Goal: Task Accomplishment & Management: Manage account settings

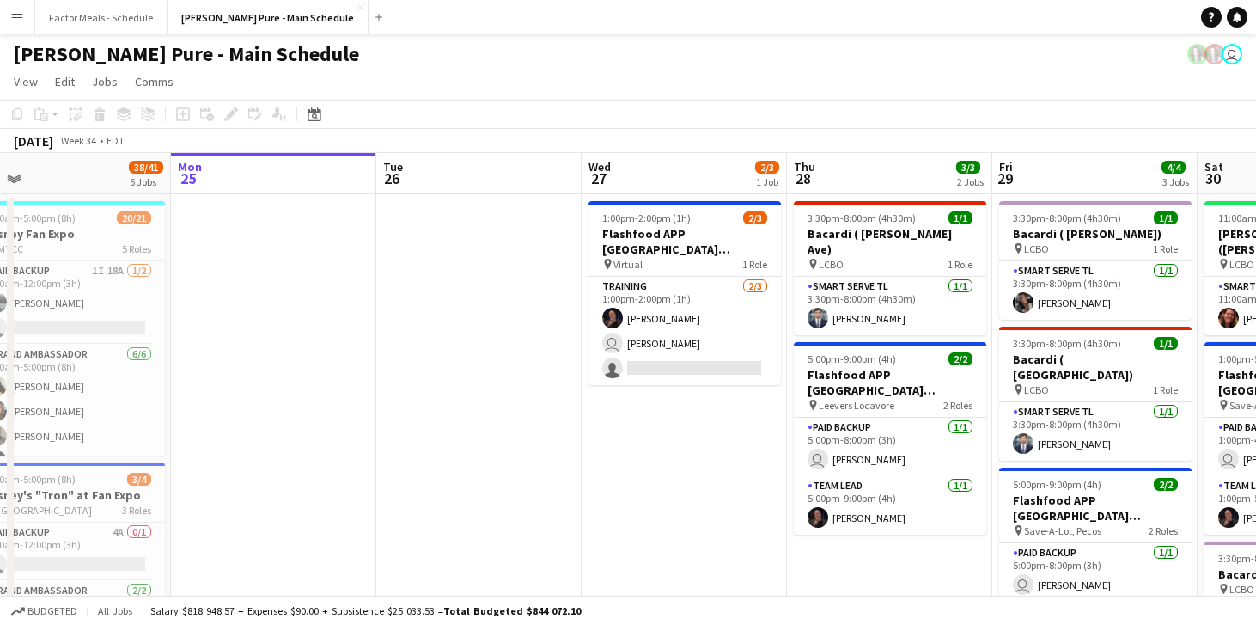
scroll to position [34, 0]
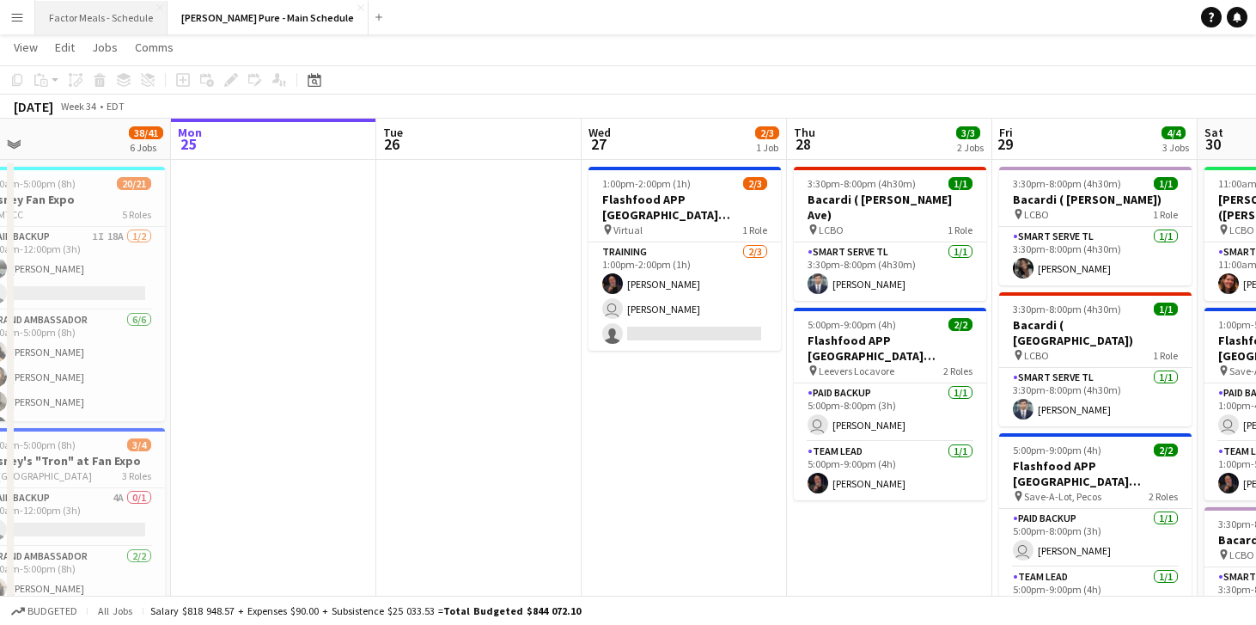
click at [98, 8] on button "Factor Meals - Schedule Close" at bounding box center [101, 18] width 132 height 34
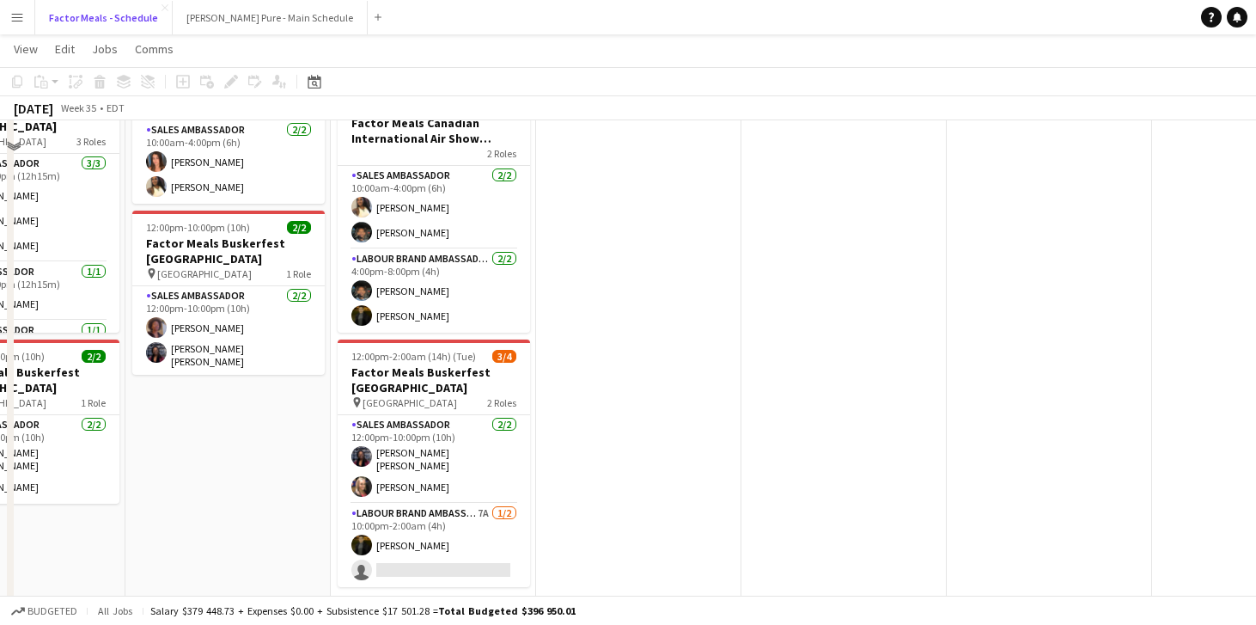
scroll to position [393, 0]
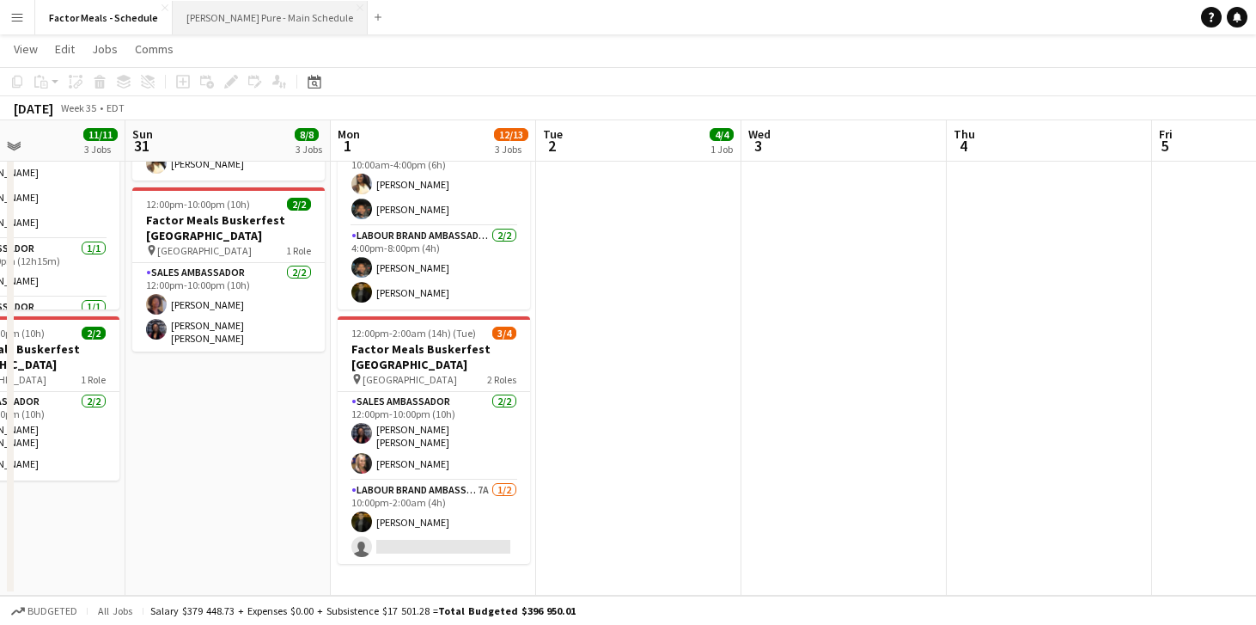
click at [273, 31] on button "[PERSON_NAME] Pure - Main Schedule Close" at bounding box center [270, 18] width 195 height 34
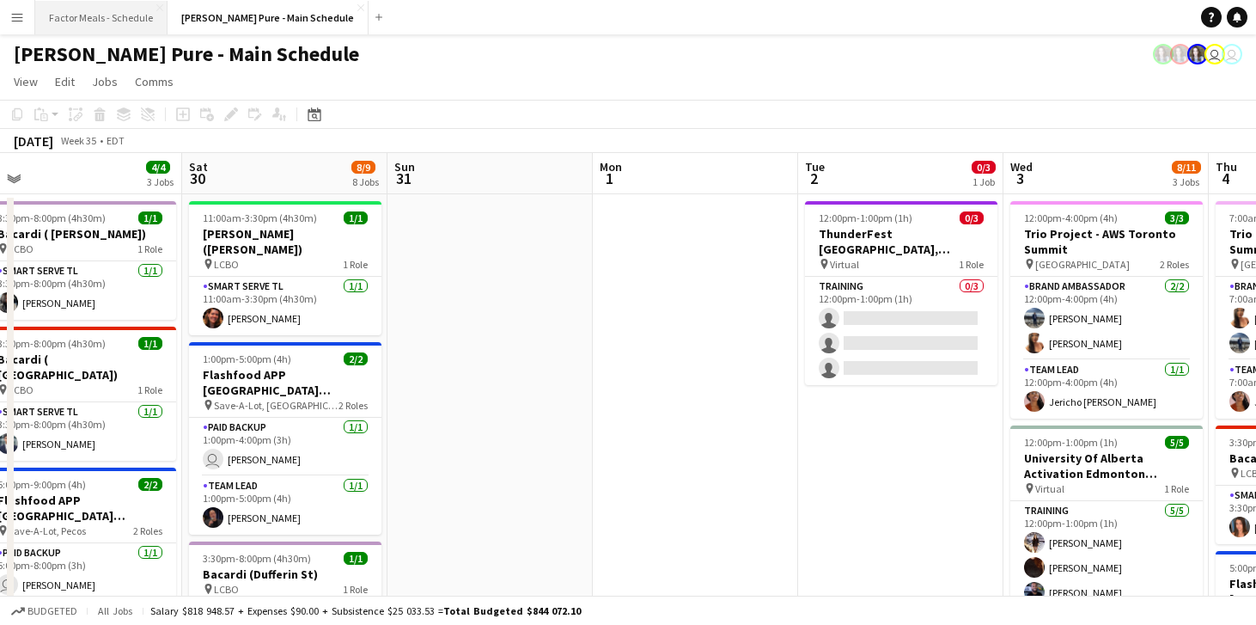
click at [117, 15] on button "Factor Meals - Schedule Close" at bounding box center [101, 18] width 132 height 34
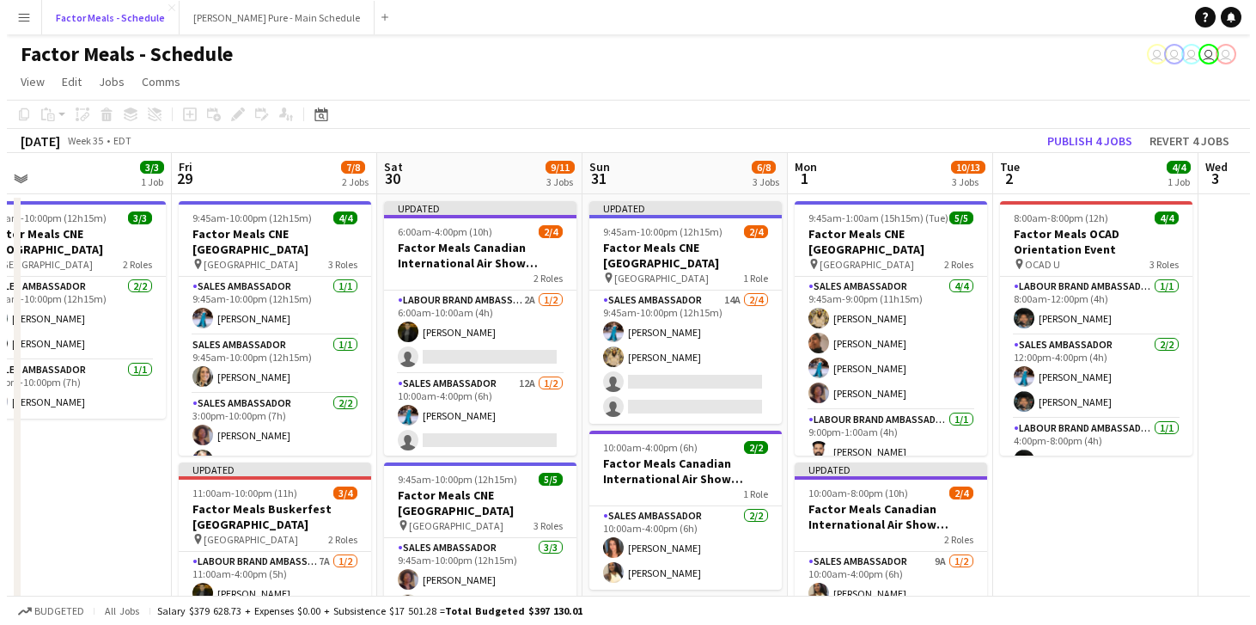
scroll to position [0, 426]
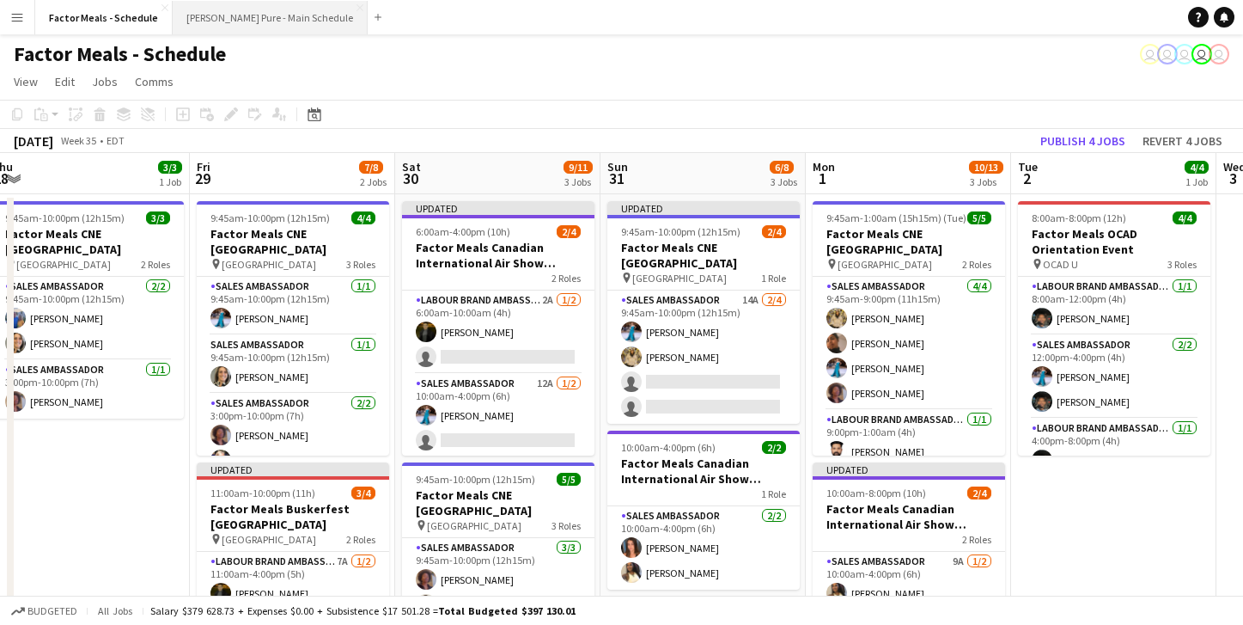
click at [277, 11] on button "[PERSON_NAME] Pure - Main Schedule Close" at bounding box center [270, 18] width 195 height 34
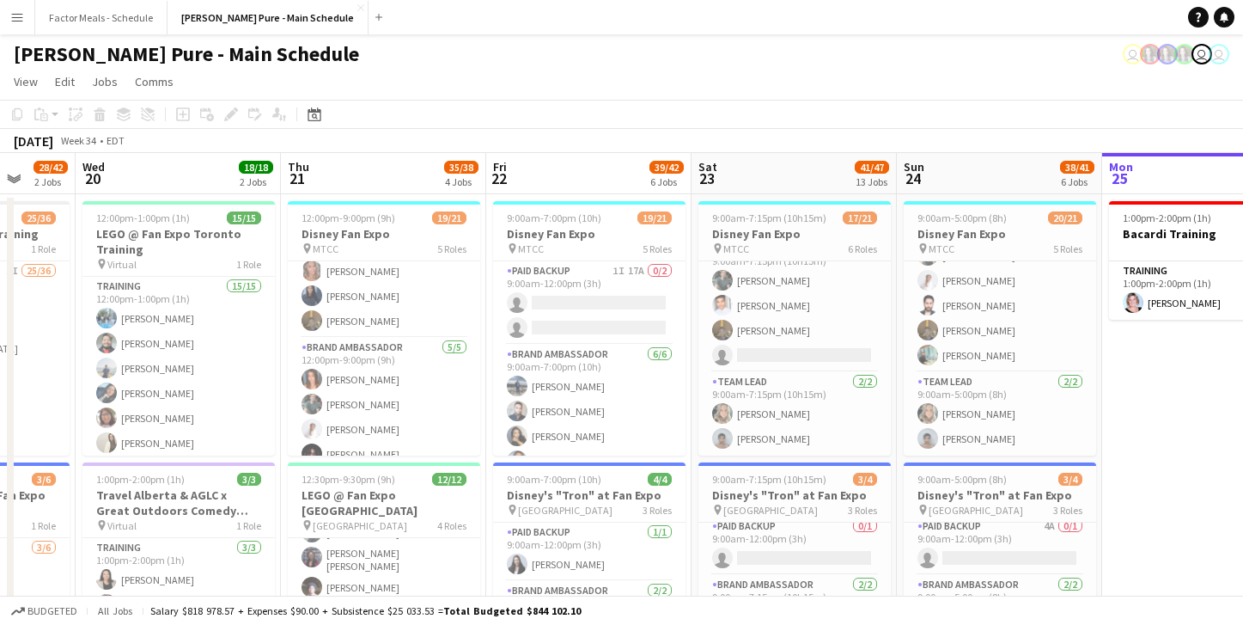
click at [26, 32] on button "Menu" at bounding box center [17, 17] width 34 height 34
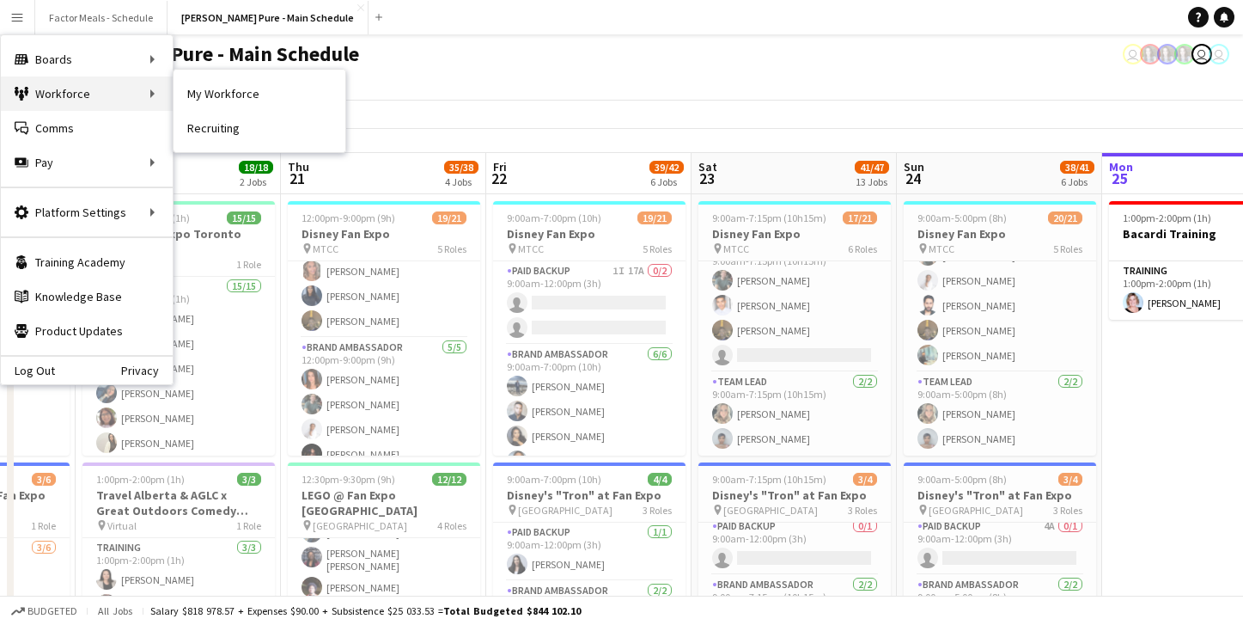
click at [109, 96] on div "Workforce Workforce" at bounding box center [87, 93] width 172 height 34
click at [240, 90] on link "My Workforce" at bounding box center [260, 93] width 172 height 34
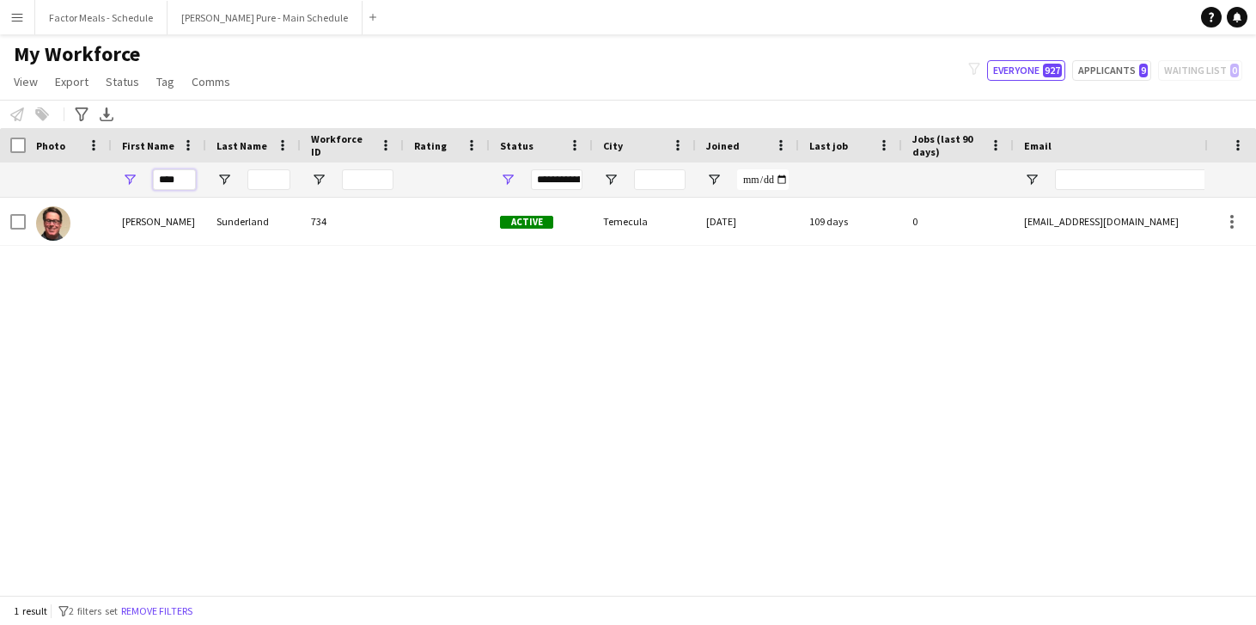
click at [177, 174] on input "****" at bounding box center [174, 179] width 43 height 21
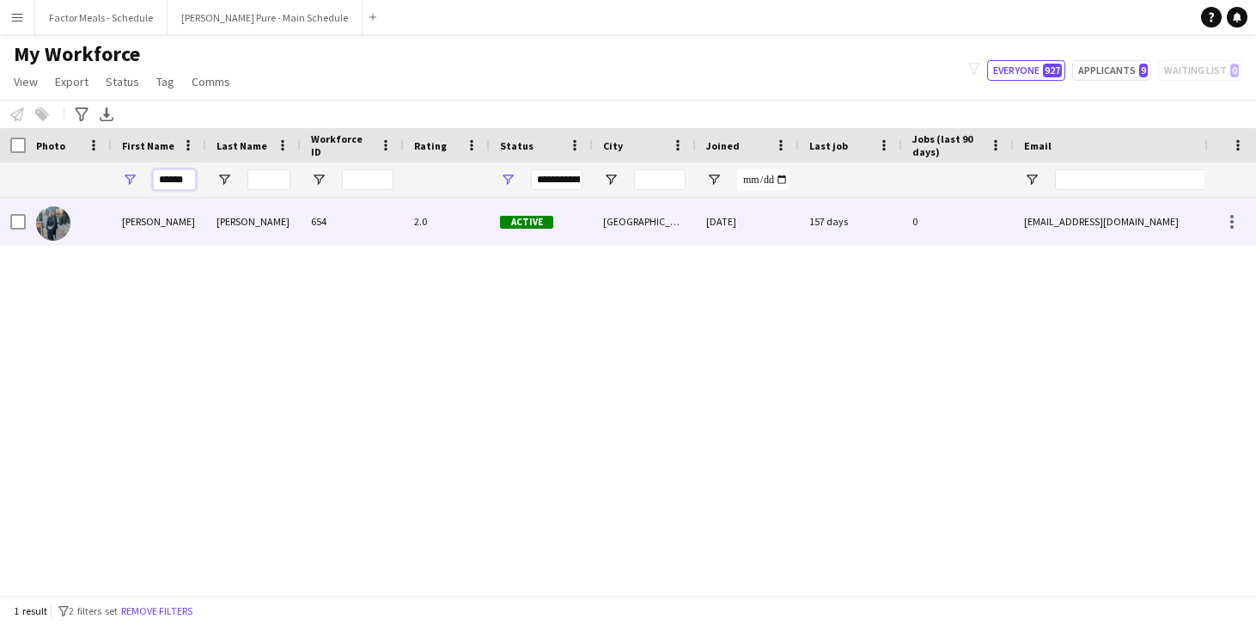
type input "******"
click at [57, 223] on img at bounding box center [53, 223] width 34 height 34
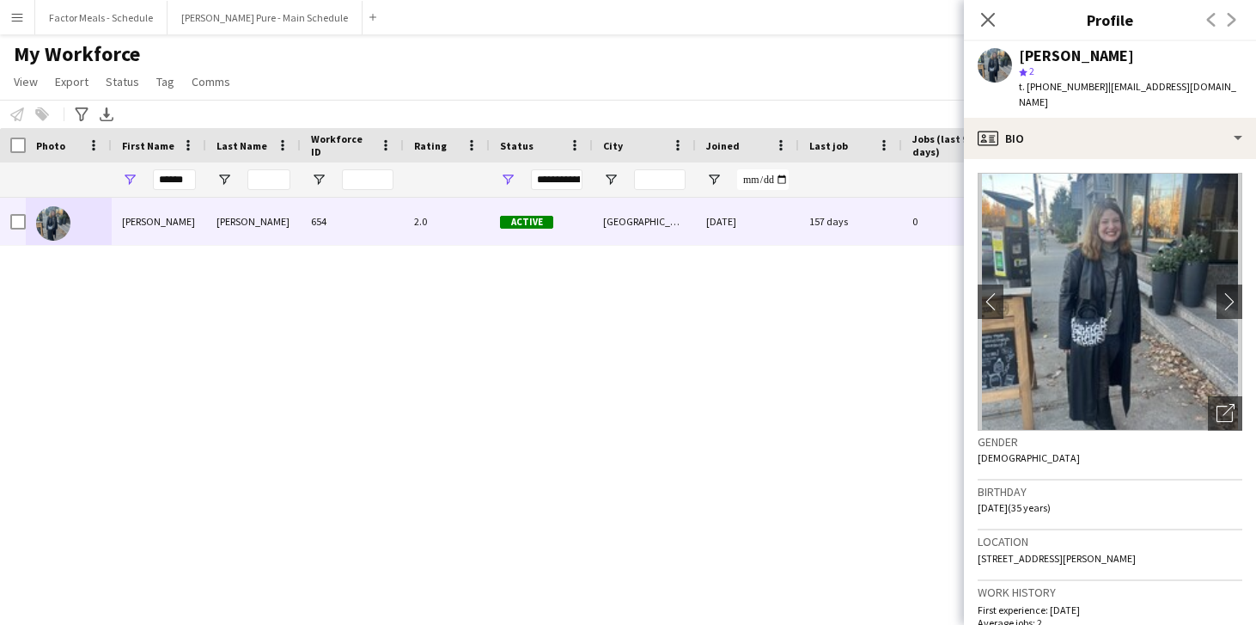
click at [1198, 284] on img at bounding box center [1110, 302] width 265 height 258
click at [1201, 284] on img at bounding box center [1110, 302] width 265 height 258
click at [1217, 292] on app-icon "chevron-right" at bounding box center [1230, 301] width 27 height 18
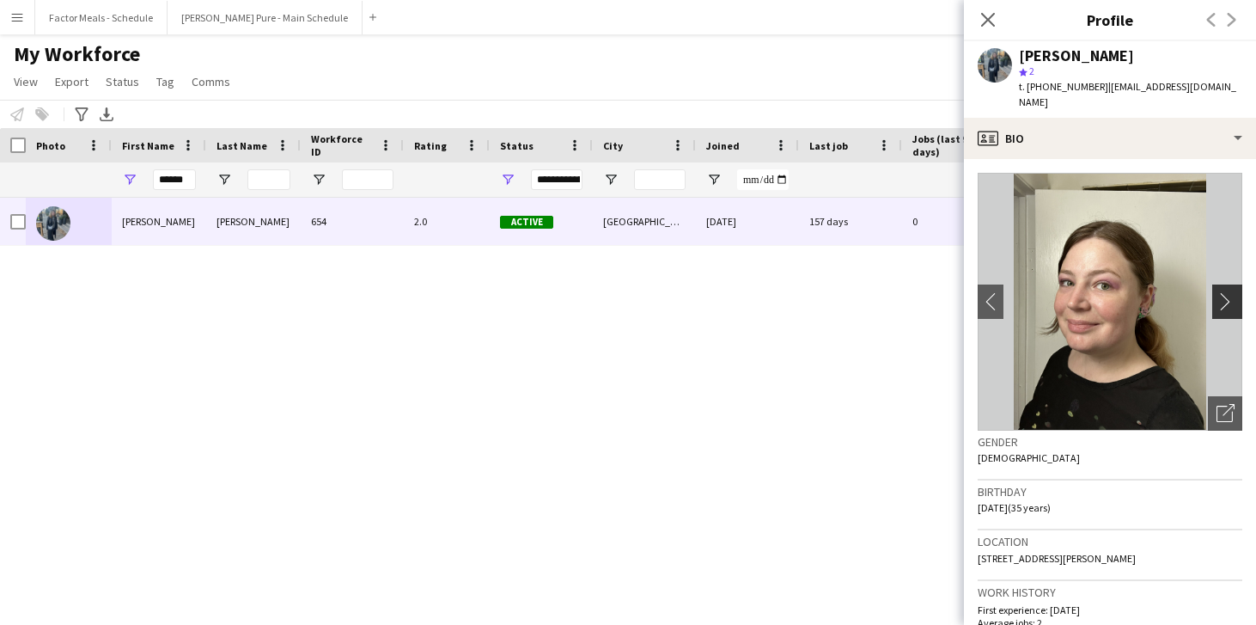
click at [1217, 292] on app-icon "chevron-right" at bounding box center [1230, 301] width 27 height 18
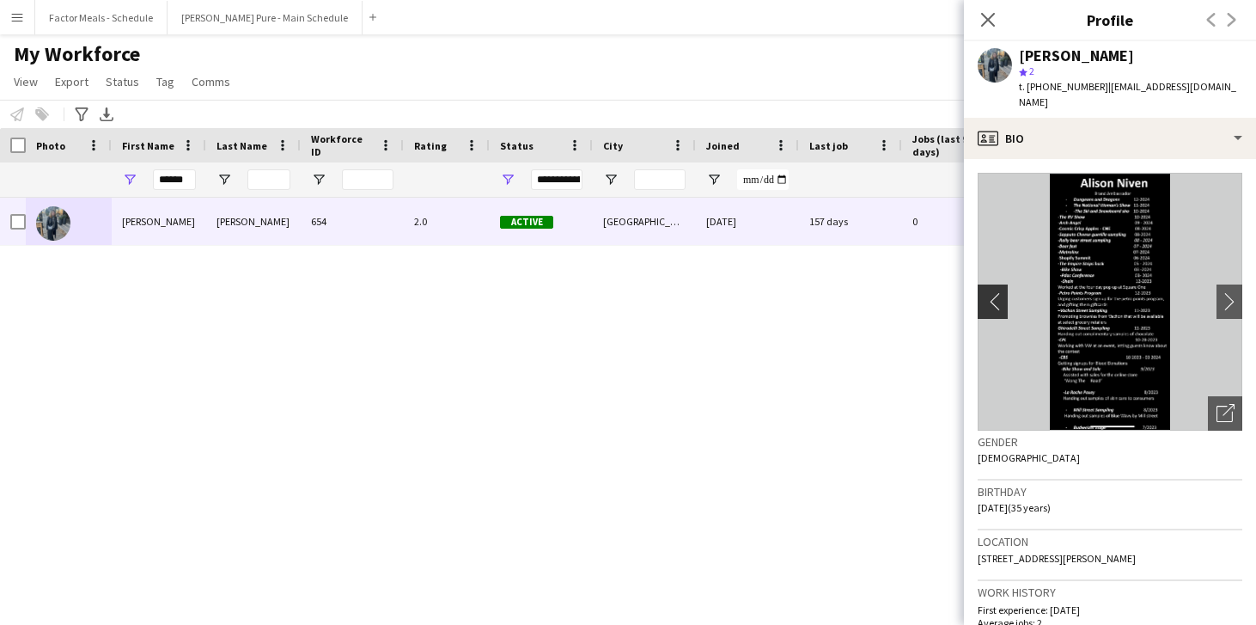
click at [989, 292] on app-icon "chevron-left" at bounding box center [991, 301] width 27 height 18
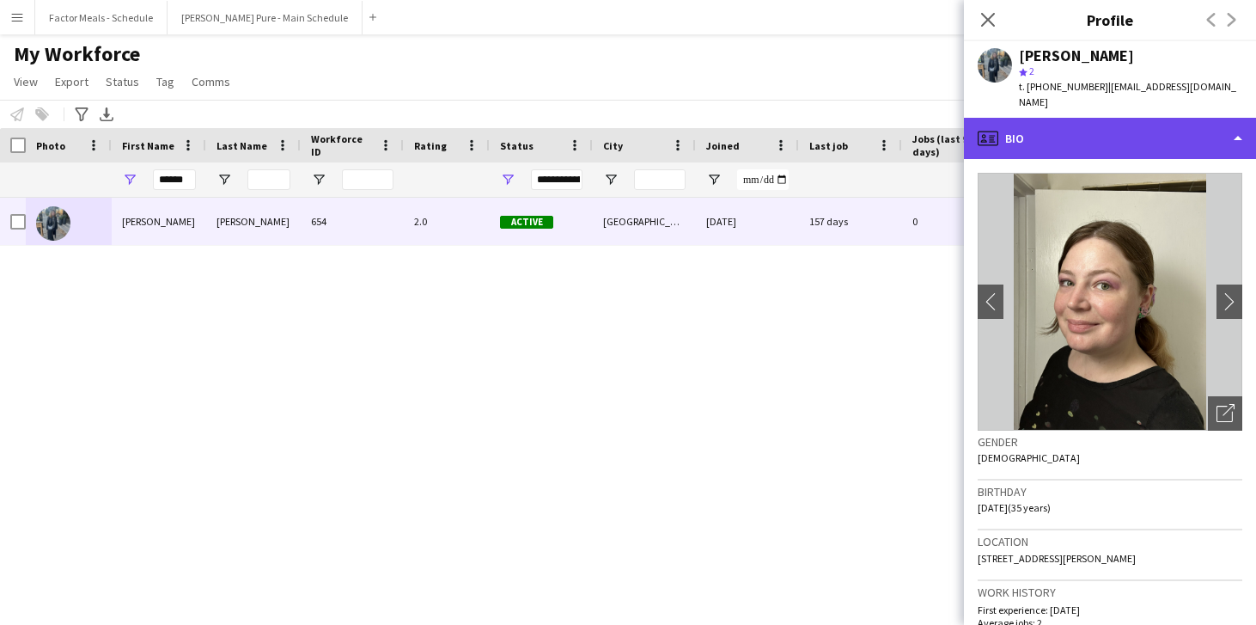
click at [1240, 118] on div "profile Bio" at bounding box center [1110, 138] width 292 height 41
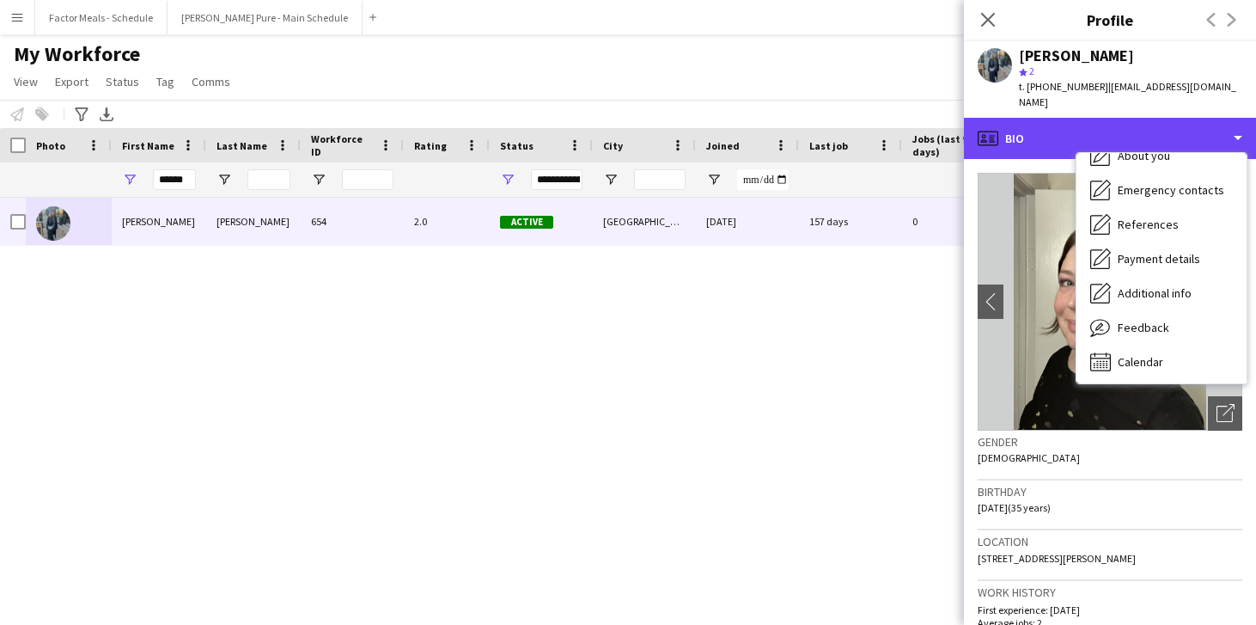
scroll to position [127, 0]
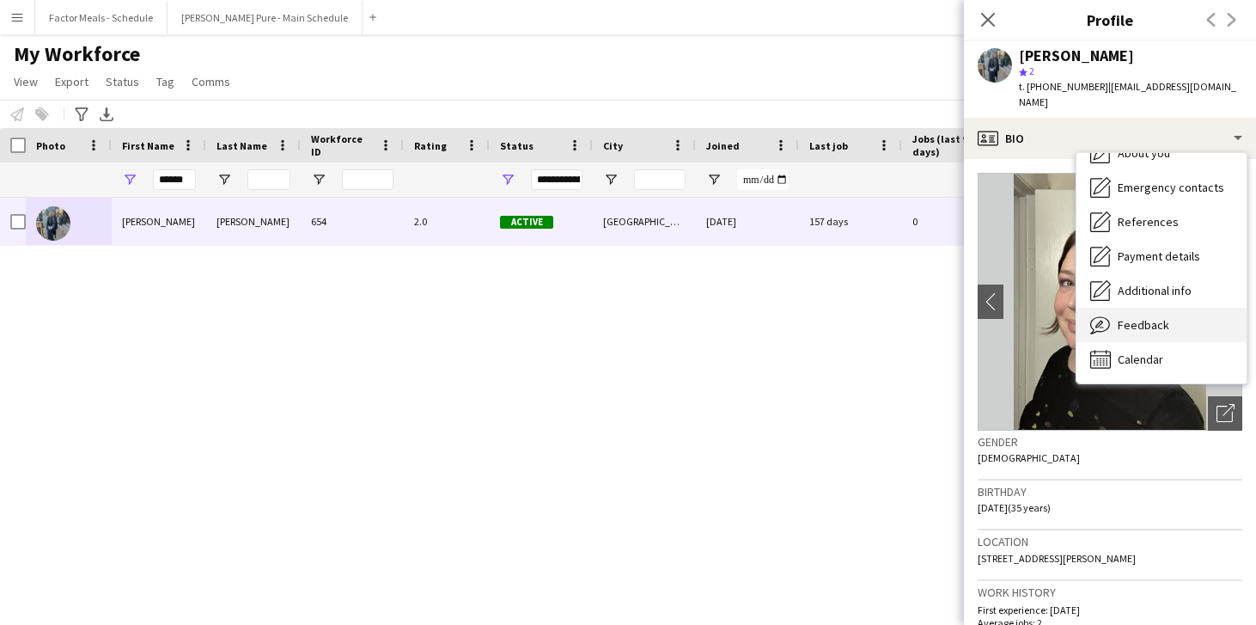
click at [1134, 317] on span "Feedback" at bounding box center [1144, 324] width 52 height 15
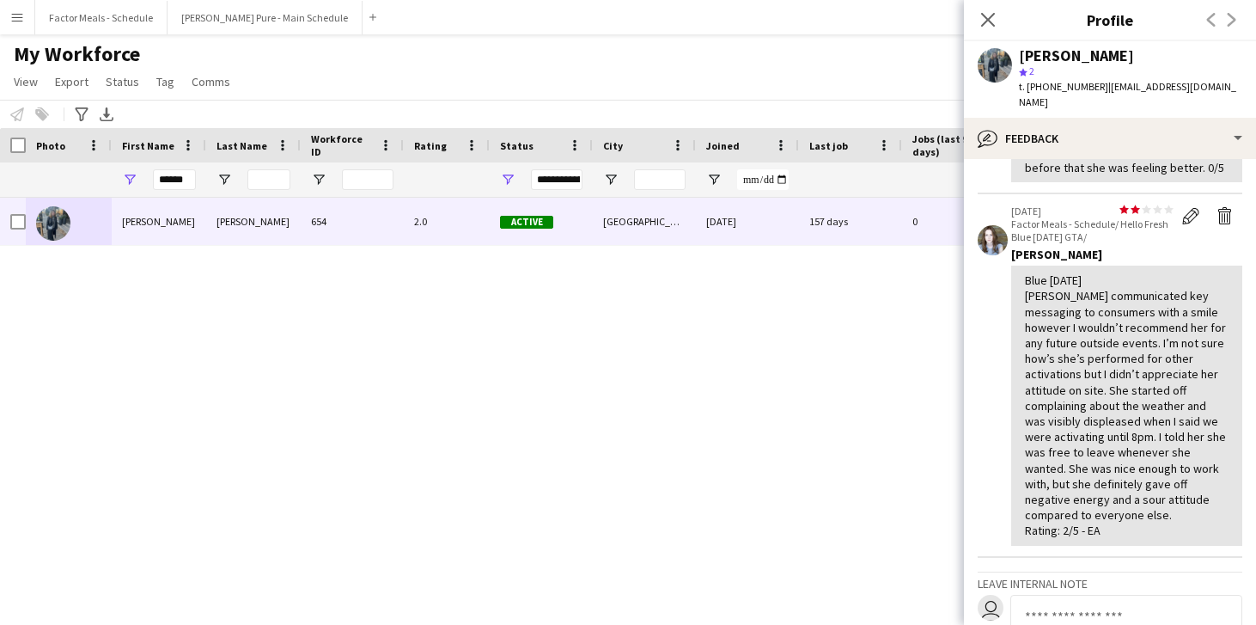
scroll to position [206, 0]
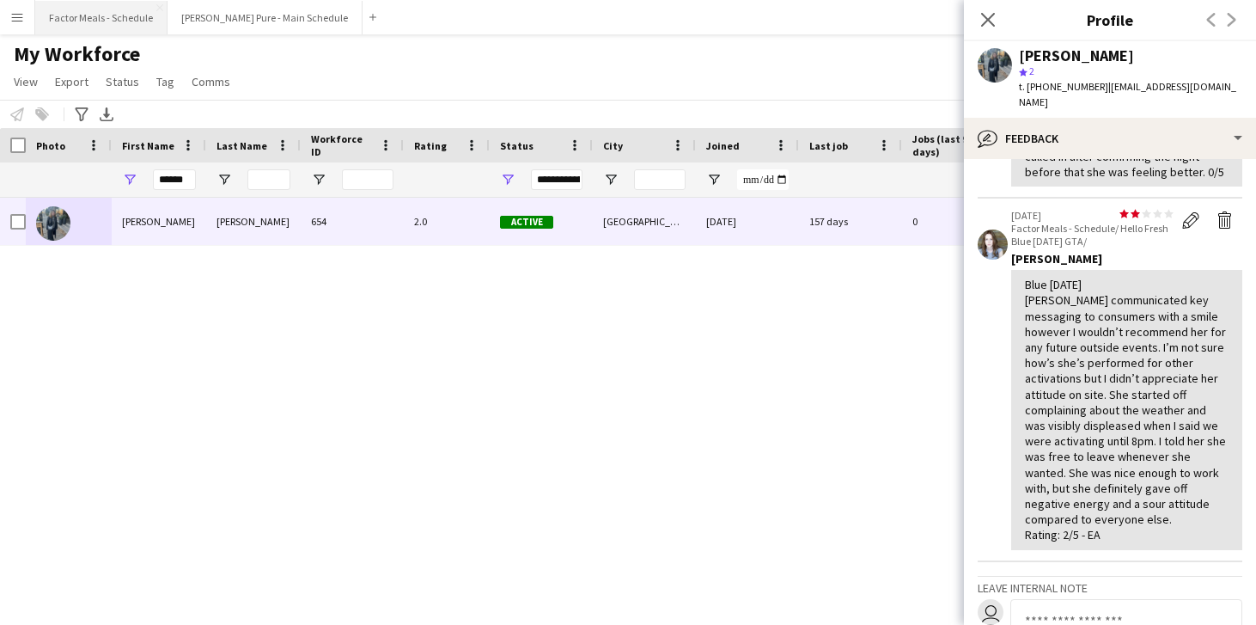
click at [107, 22] on button "Factor Meals - Schedule Close" at bounding box center [101, 18] width 132 height 34
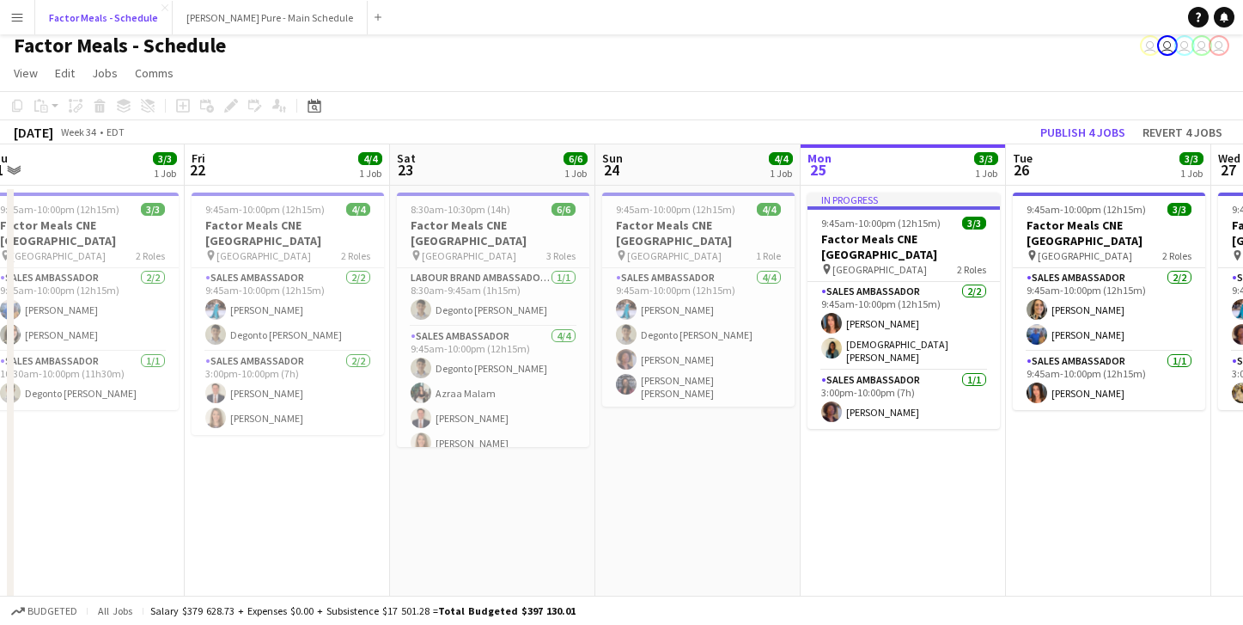
scroll to position [0, 430]
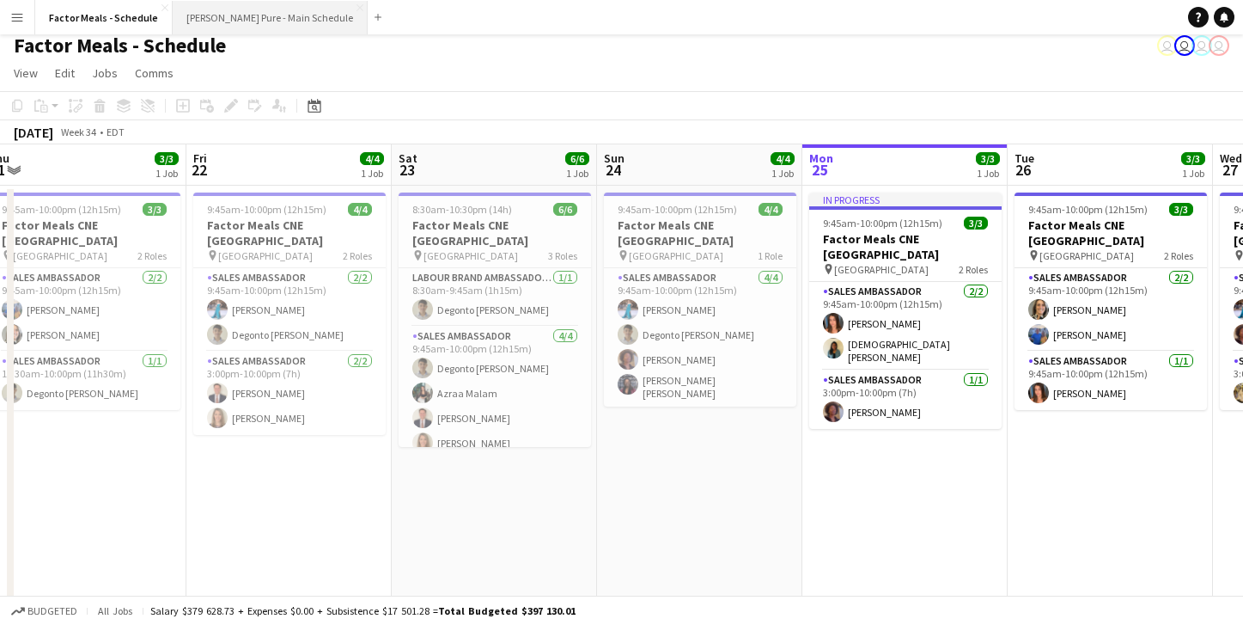
click at [237, 17] on button "[PERSON_NAME] Pure - Main Schedule Close" at bounding box center [270, 18] width 195 height 34
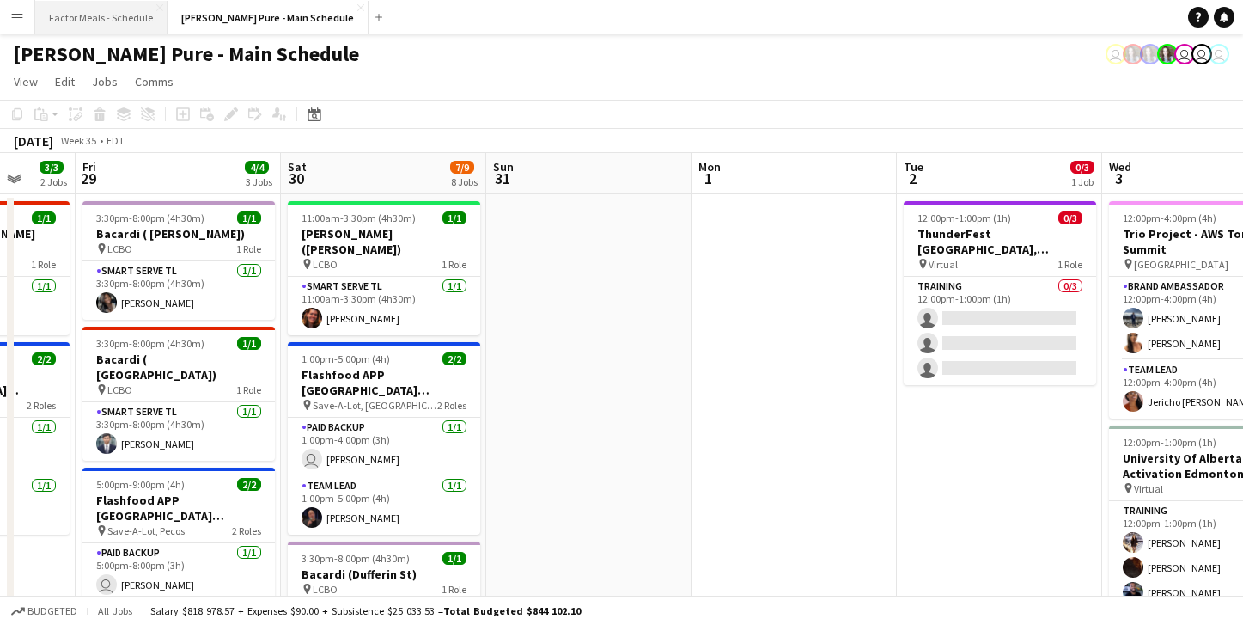
click at [68, 9] on button "Factor Meals - Schedule Close" at bounding box center [101, 18] width 132 height 34
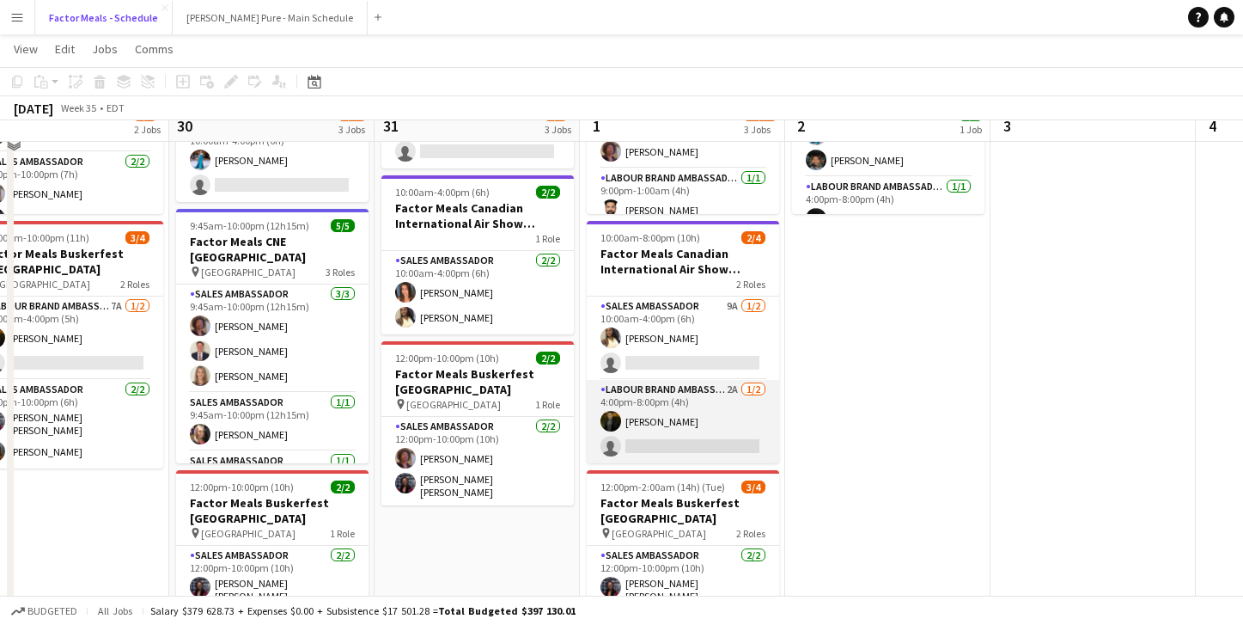
scroll to position [219, 0]
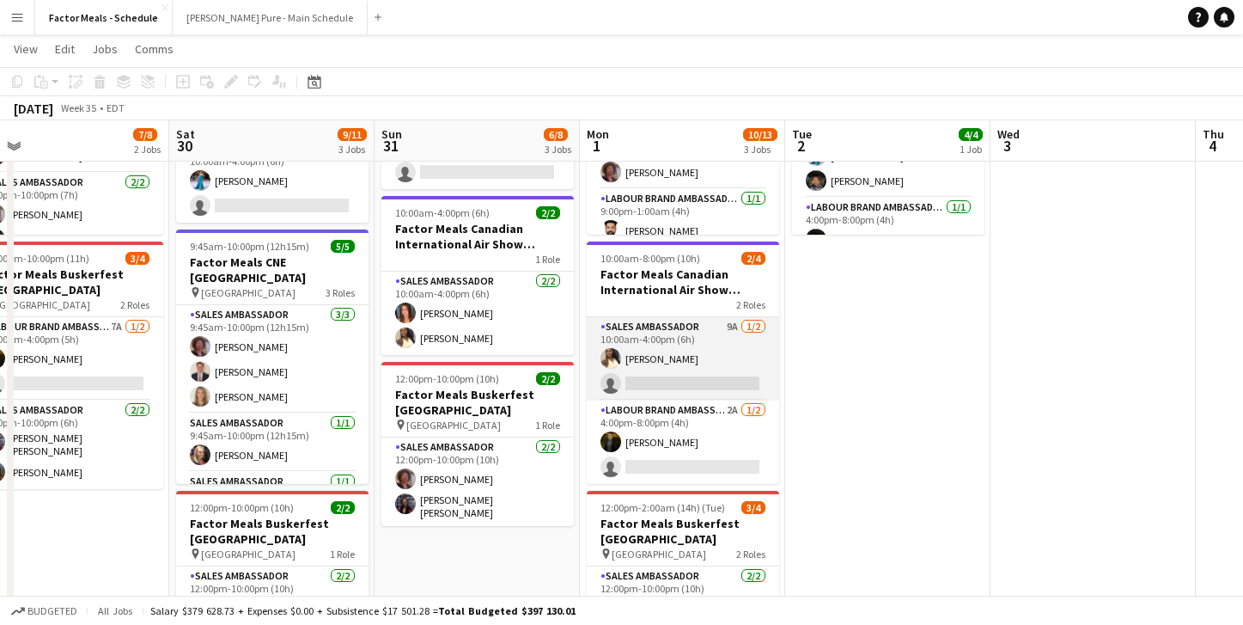
click at [615, 357] on app-user-avatar at bounding box center [611, 358] width 21 height 21
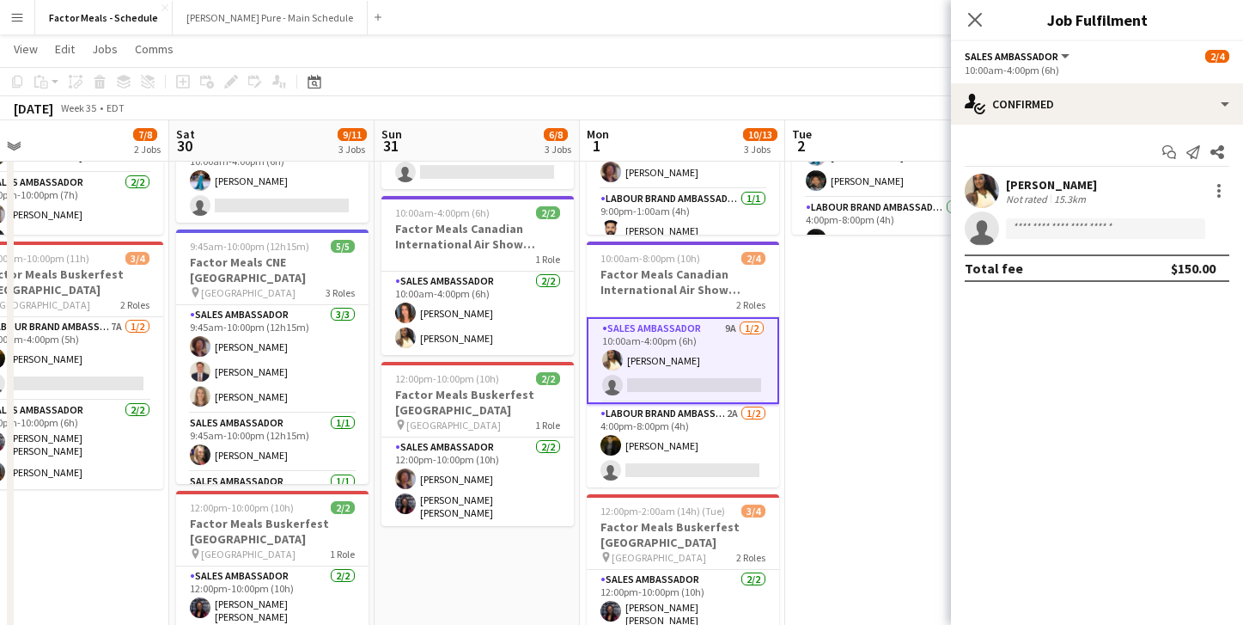
click at [991, 192] on app-user-avatar at bounding box center [982, 191] width 34 height 34
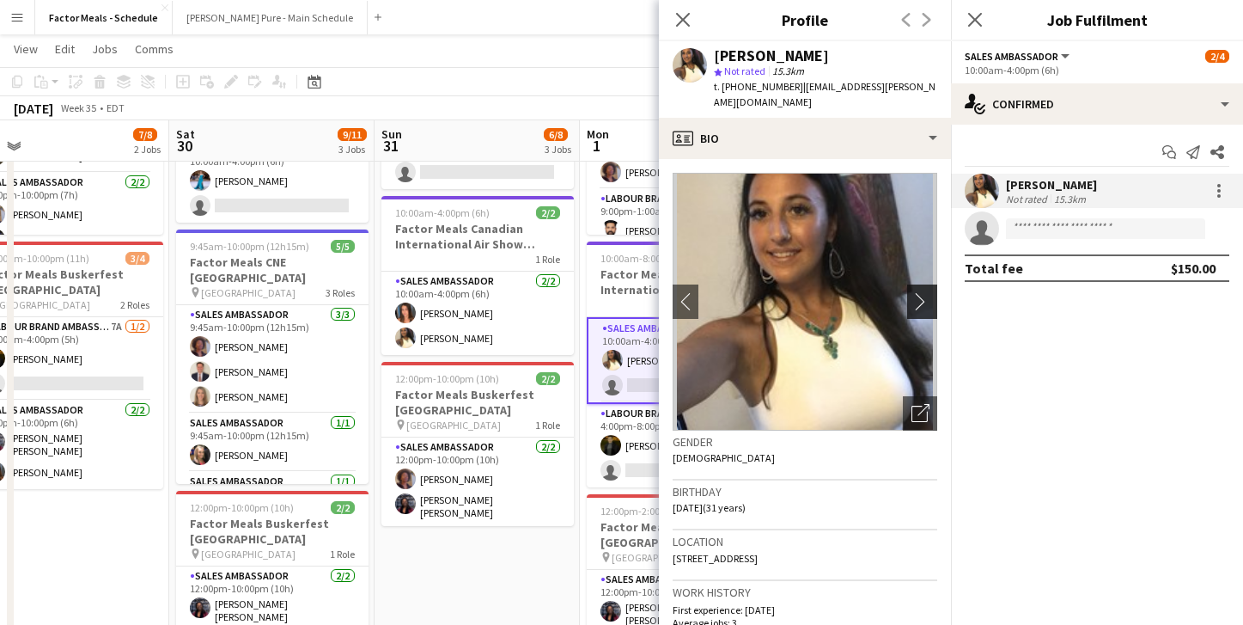
click at [912, 292] on app-icon "chevron-right" at bounding box center [925, 301] width 27 height 18
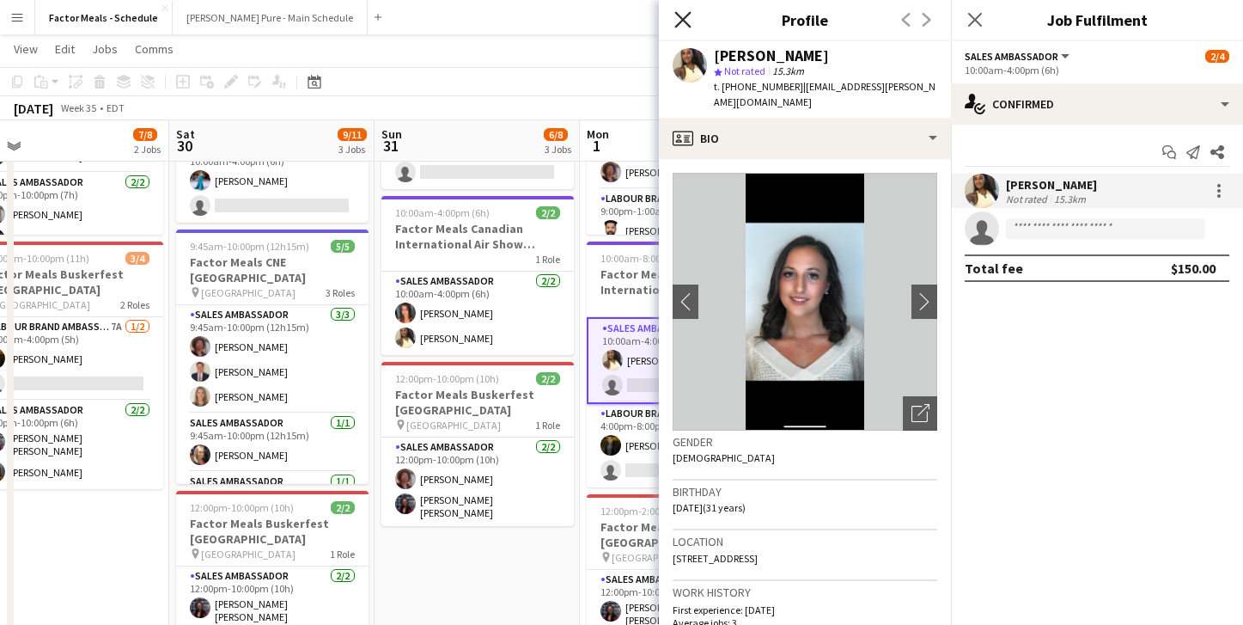
click at [680, 18] on icon at bounding box center [682, 19] width 16 height 16
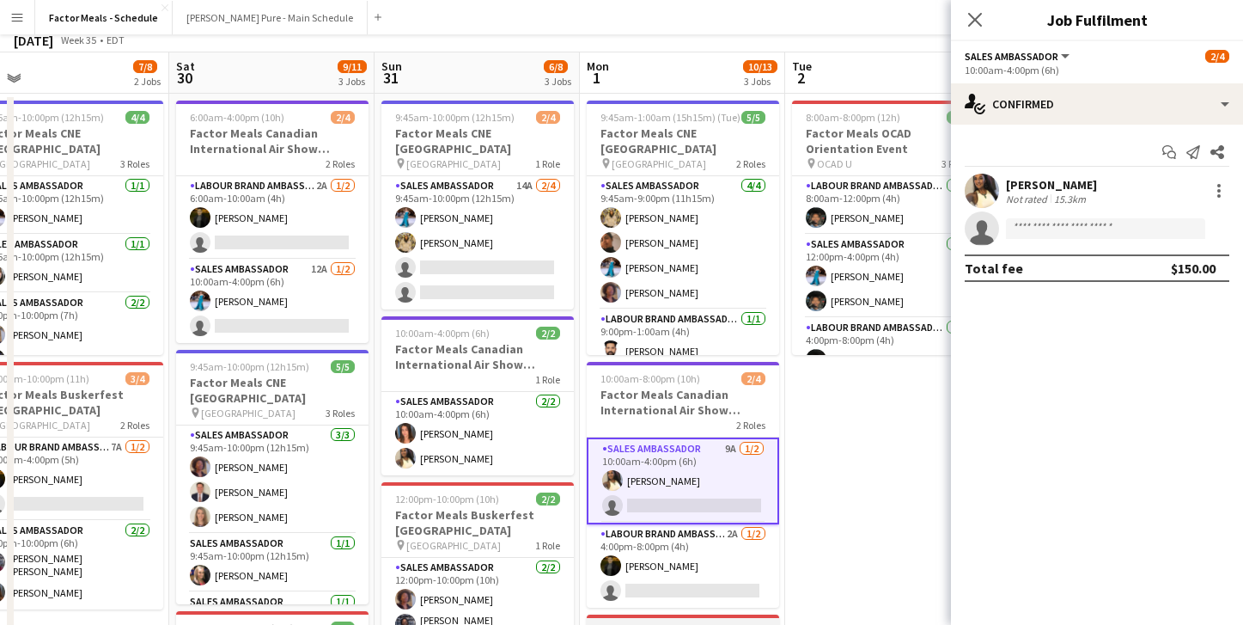
scroll to position [0, 0]
